Goal: Task Accomplishment & Management: Manage account settings

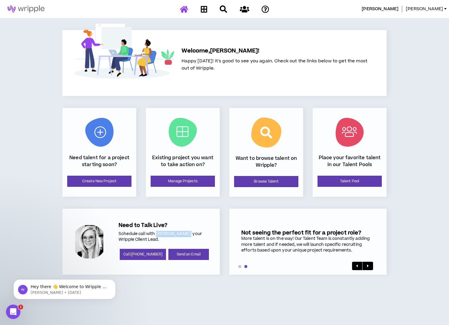
click at [171, 232] on p "Schedule call with [PERSON_NAME], your Wripple Client Lead." at bounding box center [165, 237] width 92 height 12
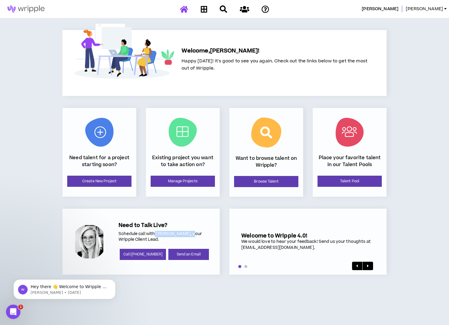
drag, startPoint x: 155, startPoint y: 234, endPoint x: 192, endPoint y: 231, distance: 36.7
click at [192, 231] on p "Schedule call with [PERSON_NAME], your Wripple Client Lead." at bounding box center [165, 237] width 92 height 12
click at [100, 242] on div at bounding box center [89, 242] width 35 height 35
click at [203, 9] on icon at bounding box center [204, 9] width 7 height 8
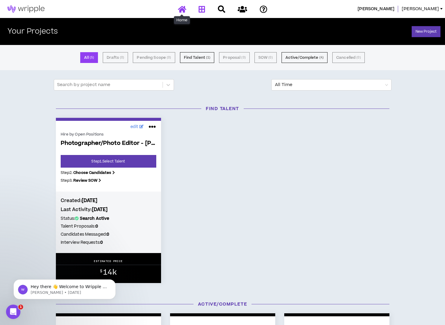
click at [182, 12] on icon at bounding box center [182, 9] width 8 height 8
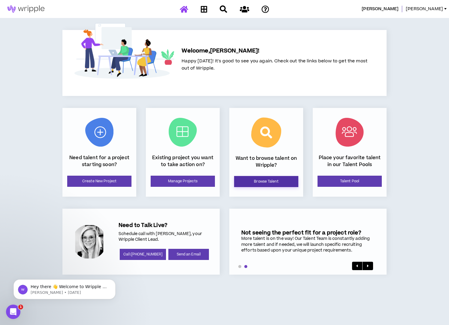
click at [264, 183] on link "Browse Talent" at bounding box center [266, 181] width 64 height 11
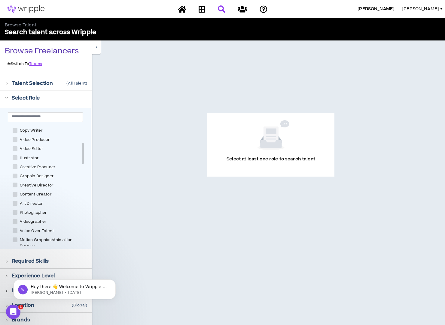
scroll to position [100, 0]
click at [15, 153] on span at bounding box center [15, 154] width 5 height 5
checkbox input "****"
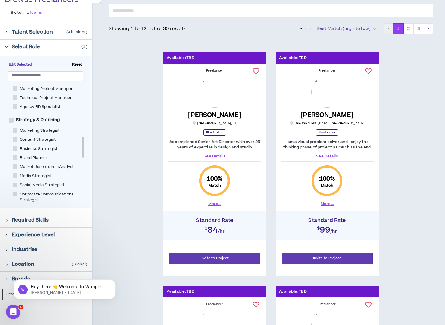
scroll to position [111, 0]
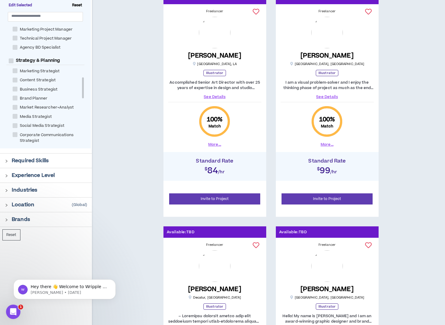
click at [8, 161] on div at bounding box center [8, 160] width 7 height 7
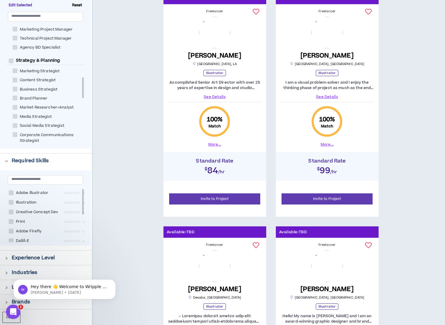
click at [15, 193] on span "Adobe Illustrator" at bounding box center [32, 193] width 37 height 6
checkbox Illustrator "****"
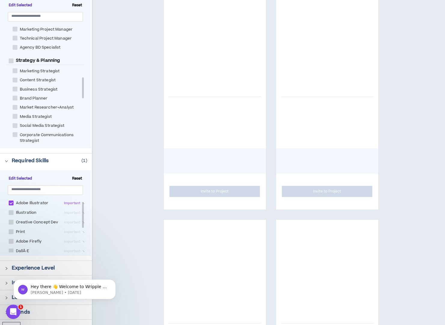
scroll to position [50, 0]
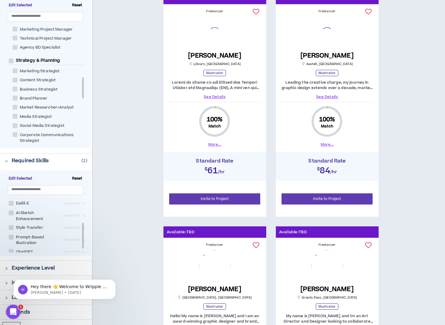
click at [12, 271] on body "Hey there 👋 Welcome to Wripple 🙌 Take a look around! If you have any questions,…" at bounding box center [64, 288] width 115 height 37
click at [6, 267] on html "Hey there 👋 Welcome to Wripple 🙌 Take a look around! If you have any questions,…" at bounding box center [65, 288] width 120 height 42
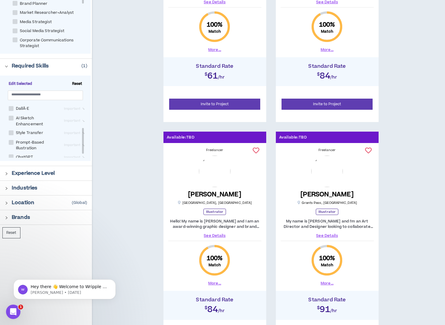
scroll to position [211, 0]
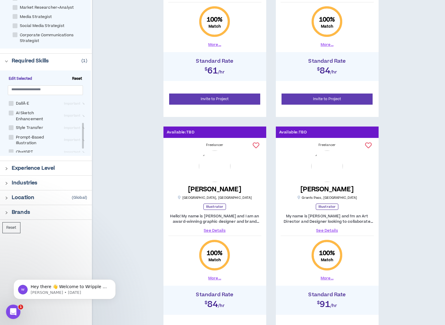
click at [6, 166] on div at bounding box center [8, 168] width 7 height 7
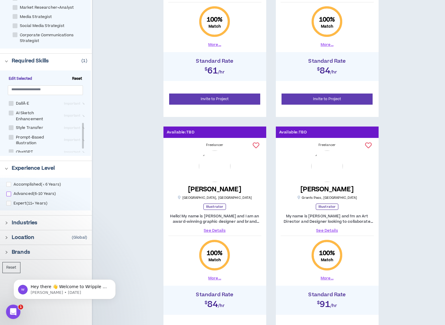
click at [10, 194] on span at bounding box center [8, 194] width 5 height 5
checkbox input "****"
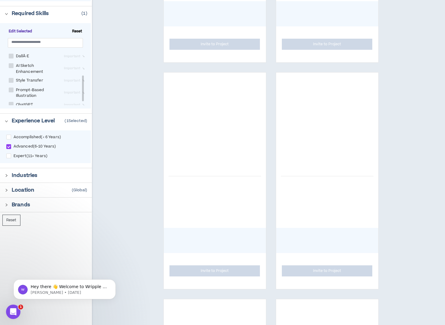
scroll to position [261, 0]
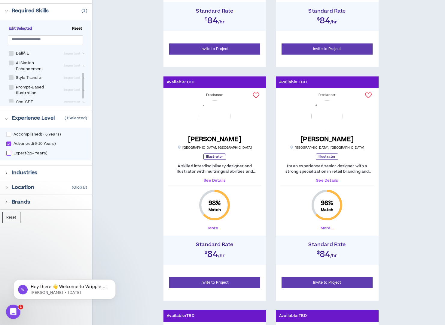
click at [10, 154] on span at bounding box center [8, 153] width 5 height 5
checkbox input "****"
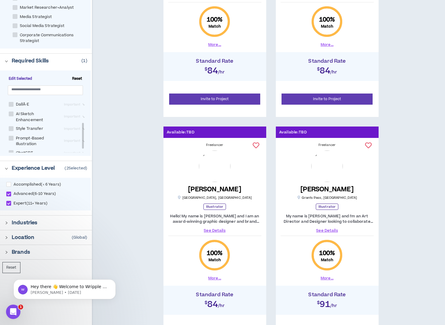
scroll to position [50, 0]
click at [8, 237] on icon "right" at bounding box center [6, 237] width 3 height 3
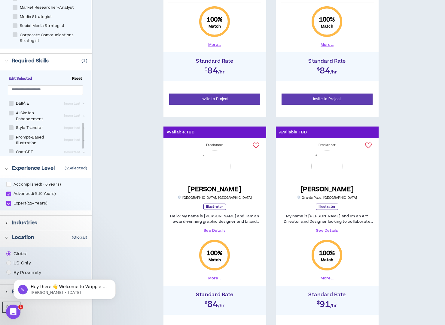
click at [10, 222] on div at bounding box center [8, 222] width 7 height 7
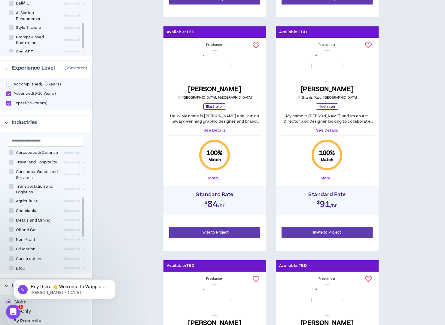
scroll to position [454, 0]
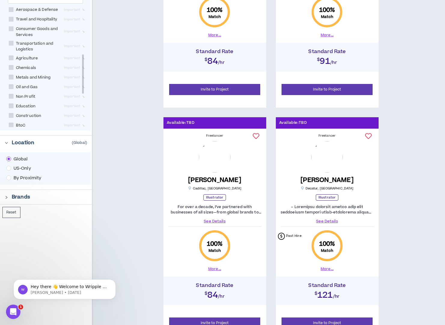
click at [7, 198] on icon "right" at bounding box center [6, 197] width 3 height 3
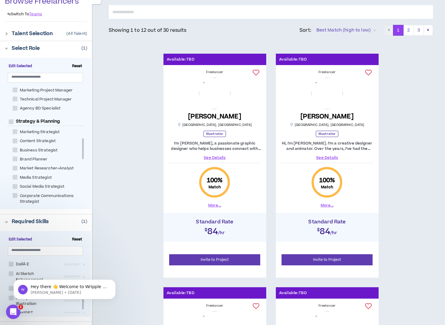
scroll to position [100, 0]
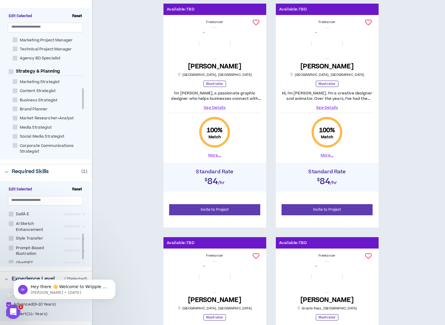
click at [330, 106] on link "See Details" at bounding box center [326, 107] width 93 height 5
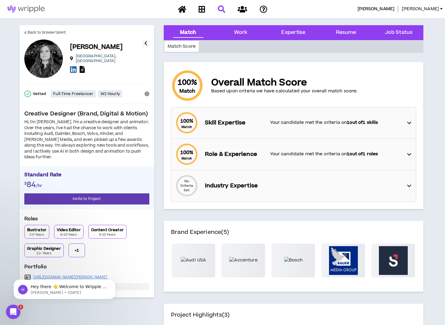
click at [292, 124] on p "Your candidate met the criteria on 1 out of 1 skills" at bounding box center [335, 122] width 131 height 7
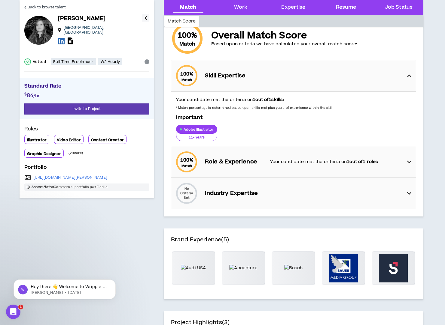
scroll to position [50, 0]
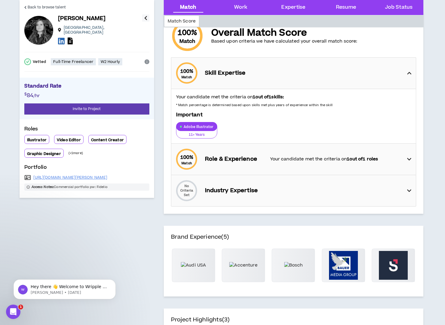
click at [287, 154] on div "100 % Match Role & Experience Your candidate met the criteria on 1 out of 1 rol…" at bounding box center [295, 159] width 241 height 31
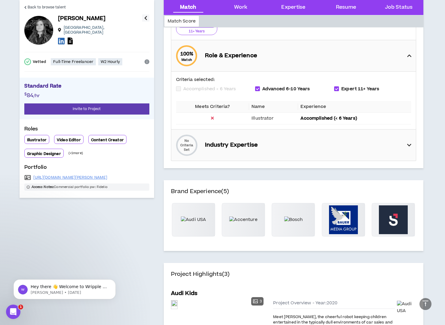
scroll to position [161, 0]
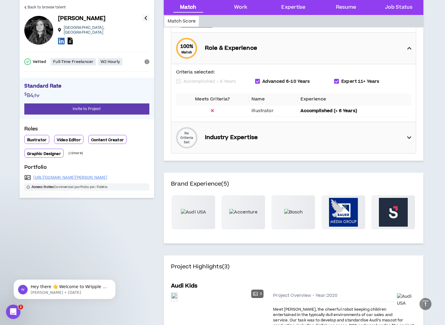
click at [289, 140] on div "No Criteria Set Industry Expertise" at bounding box center [295, 137] width 241 height 31
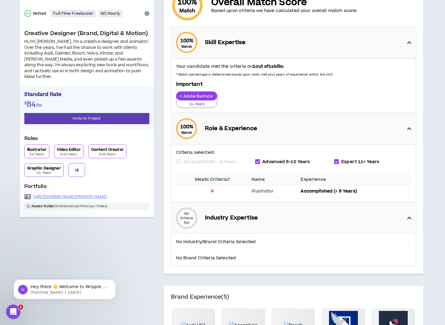
scroll to position [0, 0]
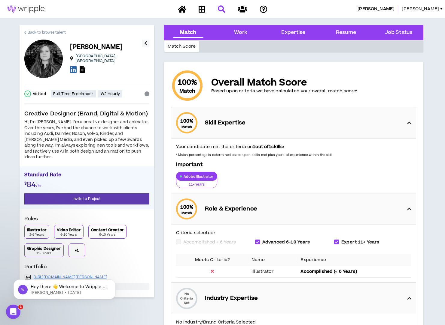
click at [31, 33] on span "Back to browse talent" at bounding box center [47, 33] width 38 height 6
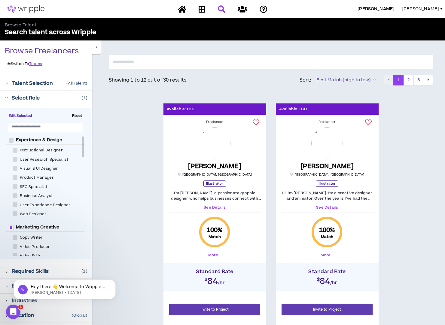
click at [18, 83] on p "Talent Selection" at bounding box center [32, 83] width 41 height 7
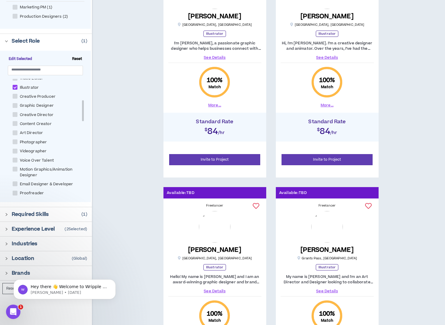
scroll to position [118, 0]
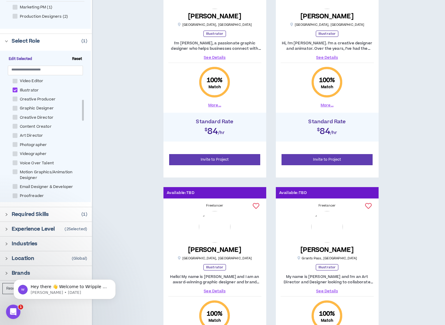
click at [14, 89] on span at bounding box center [15, 90] width 5 height 5
checkbox input "*****"
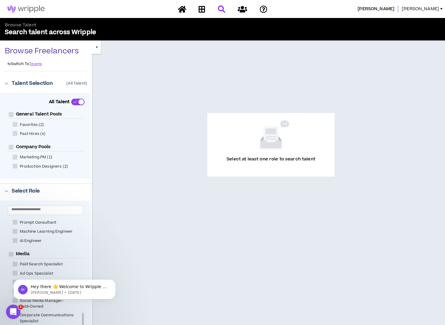
click at [432, 8] on span "[PERSON_NAME]" at bounding box center [419, 9] width 37 height 7
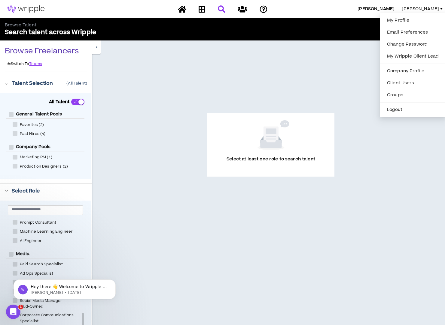
click at [121, 78] on div "Select at least one role to search talent" at bounding box center [271, 145] width 324 height 180
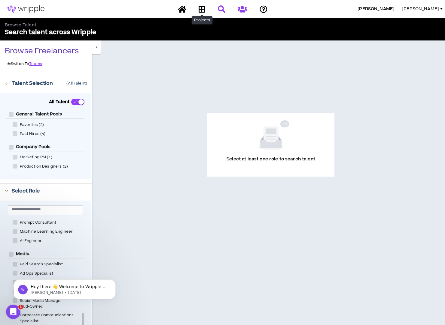
click at [246, 10] on icon at bounding box center [241, 9] width 9 height 8
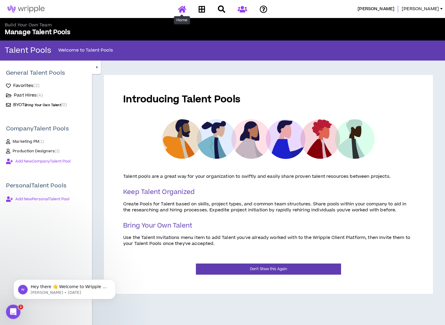
click at [183, 8] on icon at bounding box center [182, 9] width 8 height 8
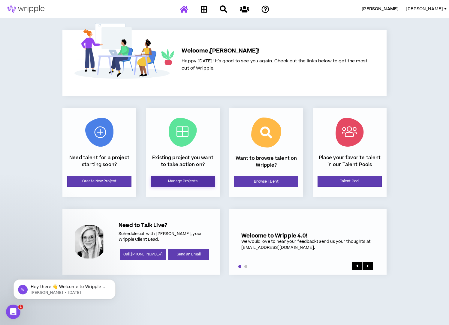
click at [199, 183] on link "Manage Projects" at bounding box center [183, 181] width 64 height 11
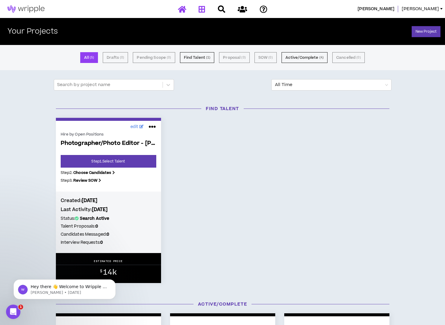
click at [181, 7] on icon at bounding box center [182, 9] width 8 height 8
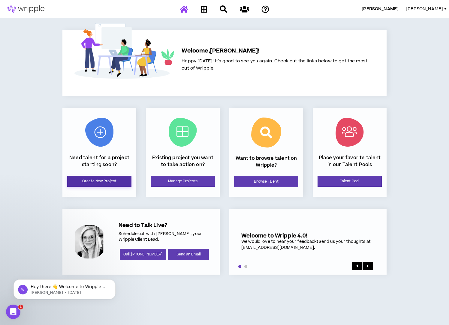
click at [105, 177] on link "Create New Project" at bounding box center [99, 181] width 64 height 11
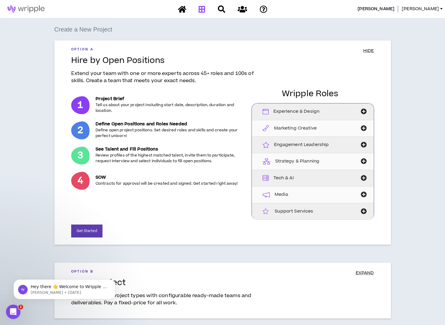
click at [204, 12] on icon at bounding box center [201, 9] width 7 height 8
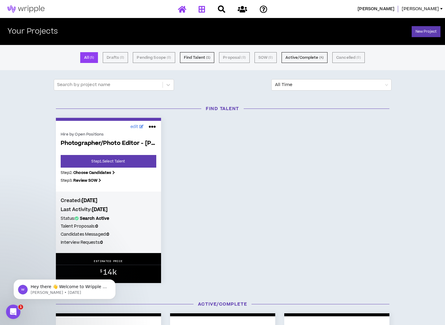
click at [184, 12] on icon at bounding box center [182, 9] width 8 height 8
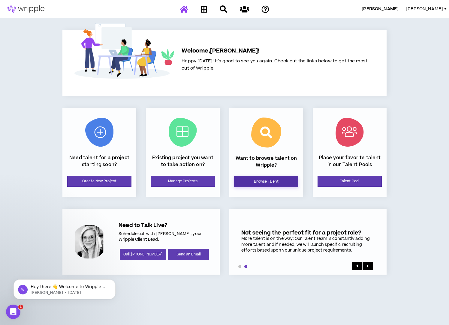
click at [258, 179] on link "Browse Talent" at bounding box center [266, 181] width 64 height 11
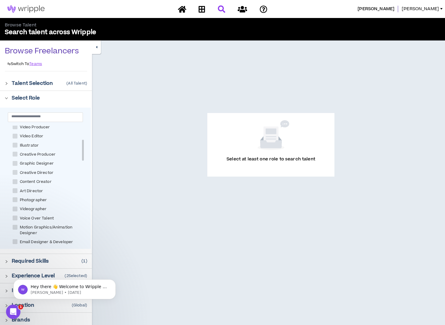
scroll to position [111, 0]
click at [47, 116] on input "text" at bounding box center [42, 116] width 63 height 5
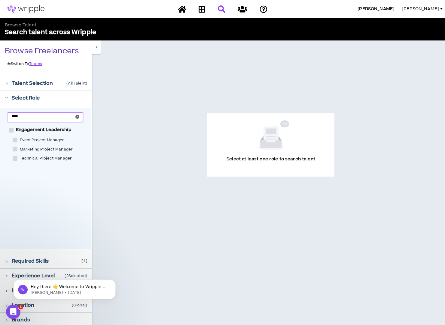
scroll to position [0, 0]
type input "****"
click at [36, 142] on span "Event Project Manager" at bounding box center [41, 140] width 49 height 6
checkbox Manager "****"
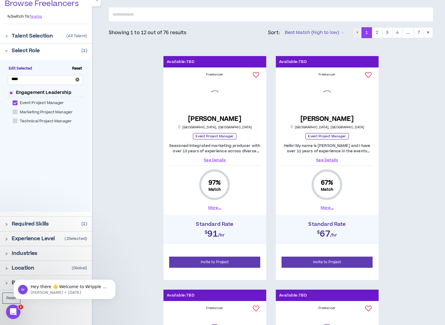
scroll to position [50, 0]
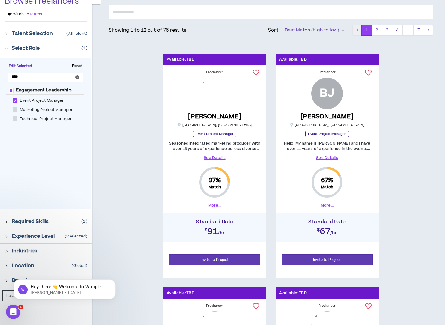
click at [7, 217] on div "Required Skills ( 1 )" at bounding box center [46, 222] width 92 height 14
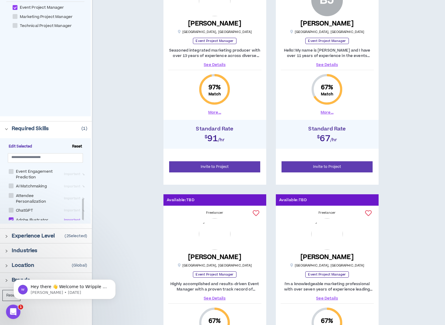
scroll to position [150, 0]
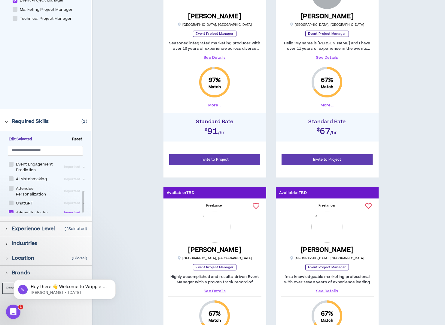
click at [11, 211] on div at bounding box center [45, 212] width 77 height 2
click at [12, 210] on span at bounding box center [11, 212] width 5 height 5
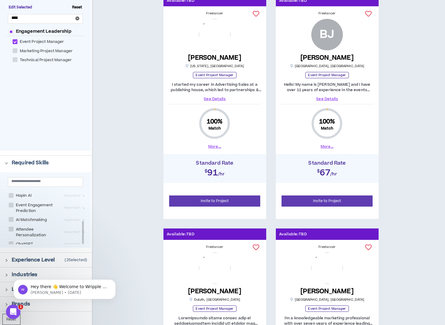
scroll to position [100, 0]
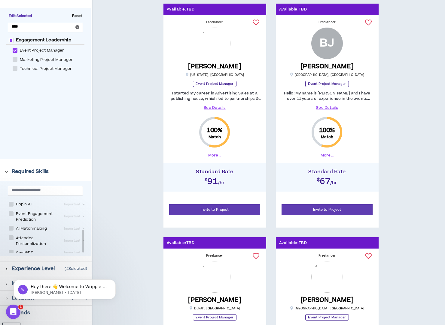
click at [15, 59] on span at bounding box center [15, 59] width 5 height 5
checkbox Manager "****"
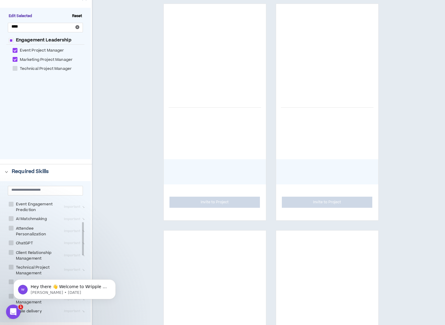
scroll to position [81, 0]
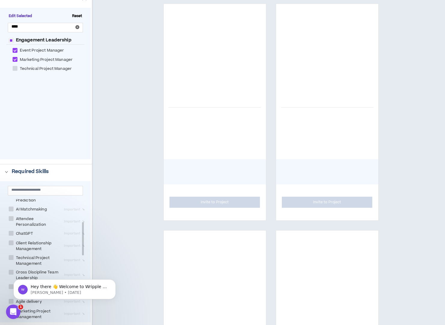
click at [15, 70] on span at bounding box center [15, 68] width 5 height 5
checkbox Manager "****"
checkbox Leadership "****"
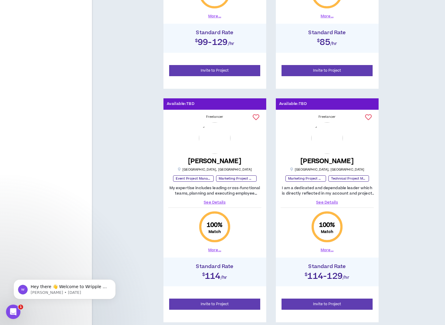
scroll to position [1223, 0]
